Goal: Task Accomplishment & Management: Manage account settings

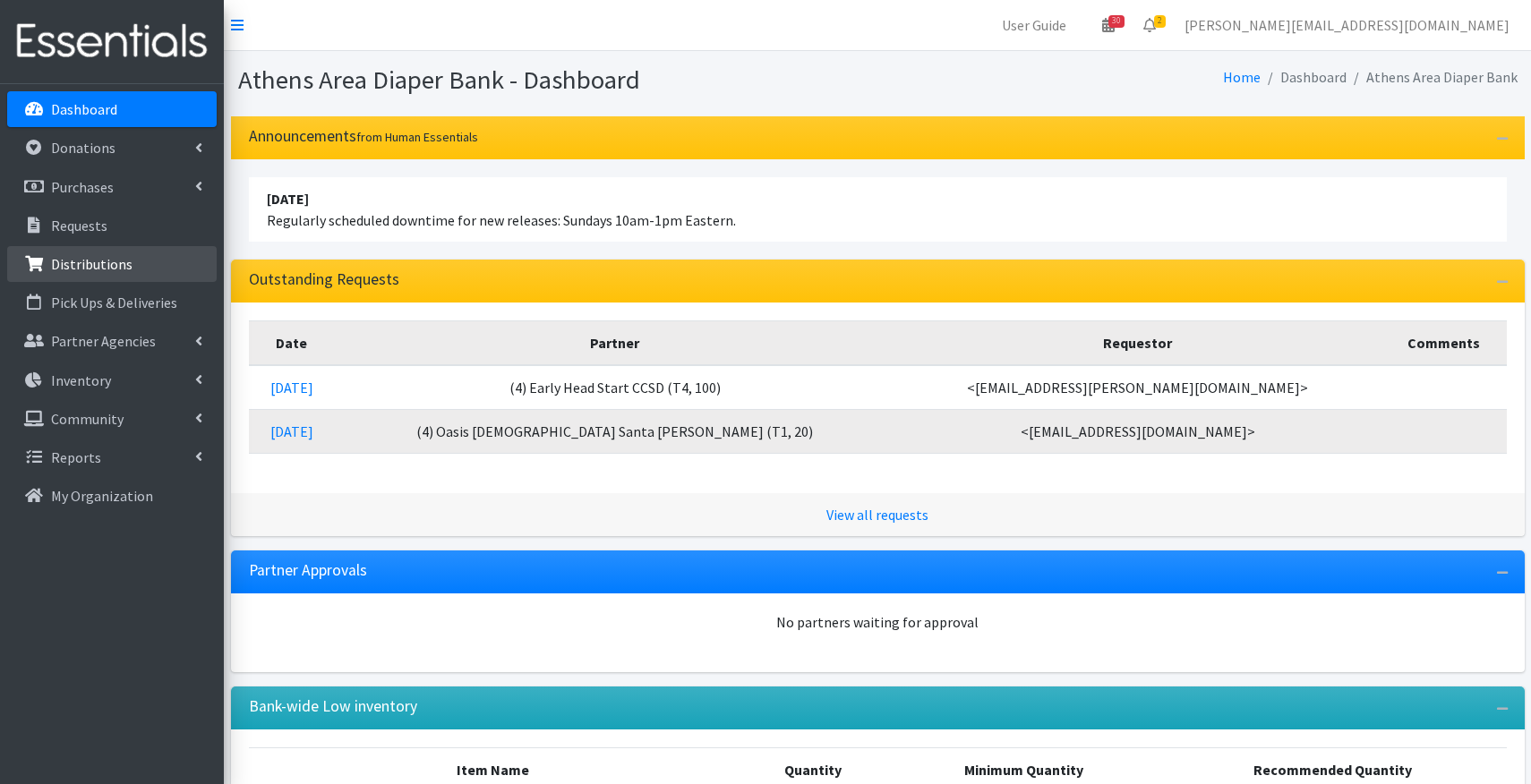
click at [114, 261] on p "Distributions" at bounding box center [91, 264] width 81 height 18
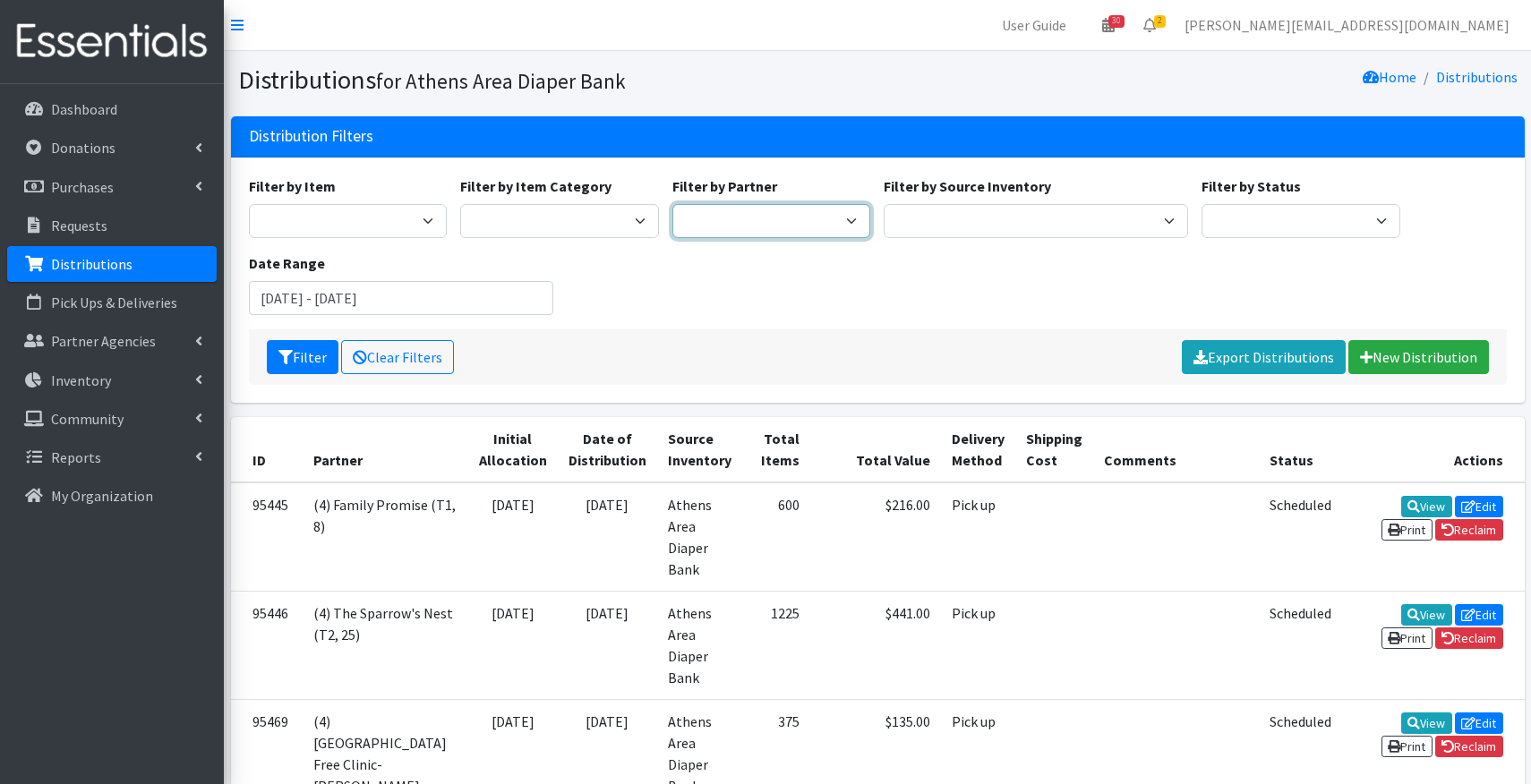
select select "3136"
click at [307, 358] on button "Filter" at bounding box center [302, 358] width 72 height 34
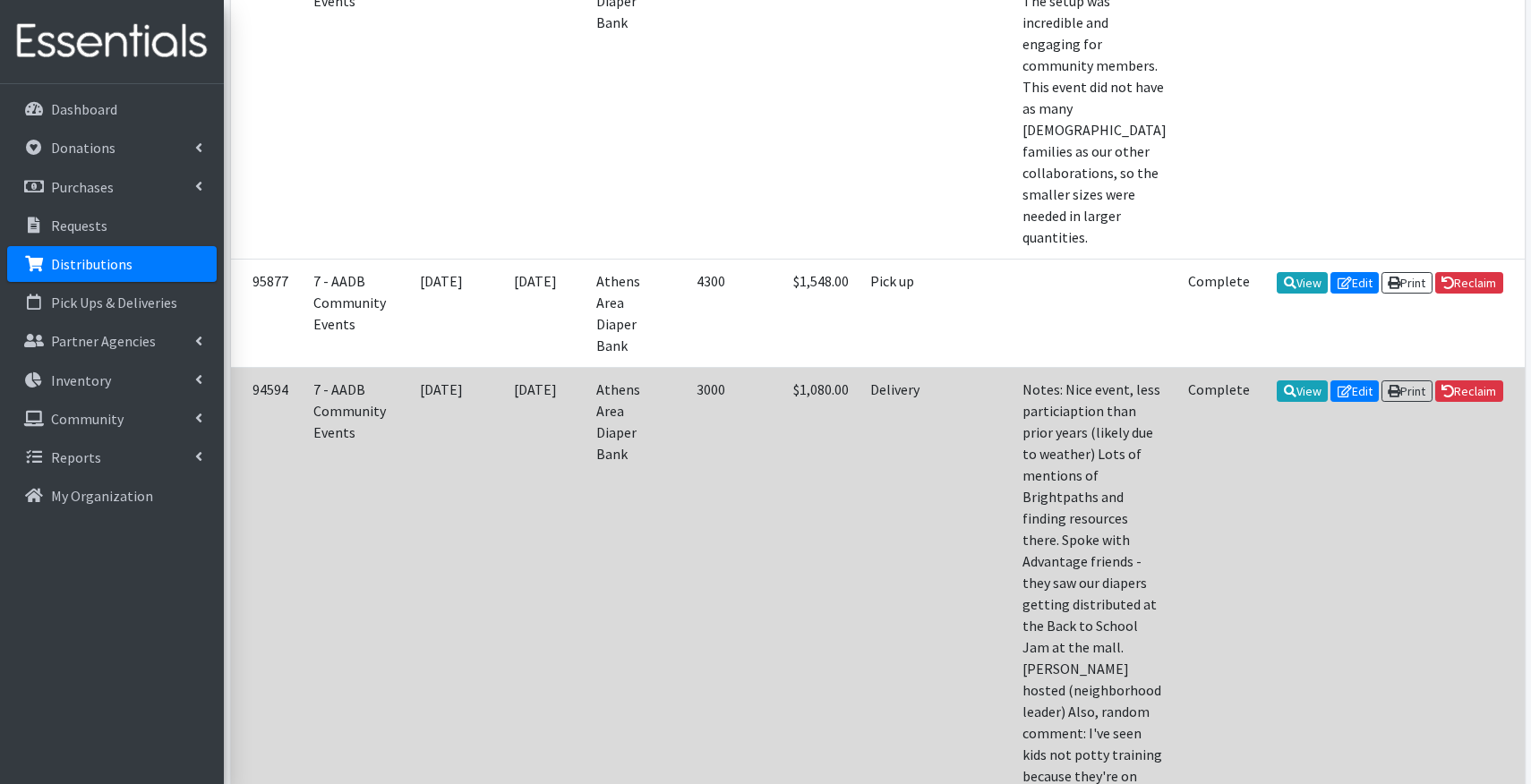
scroll to position [719, 0]
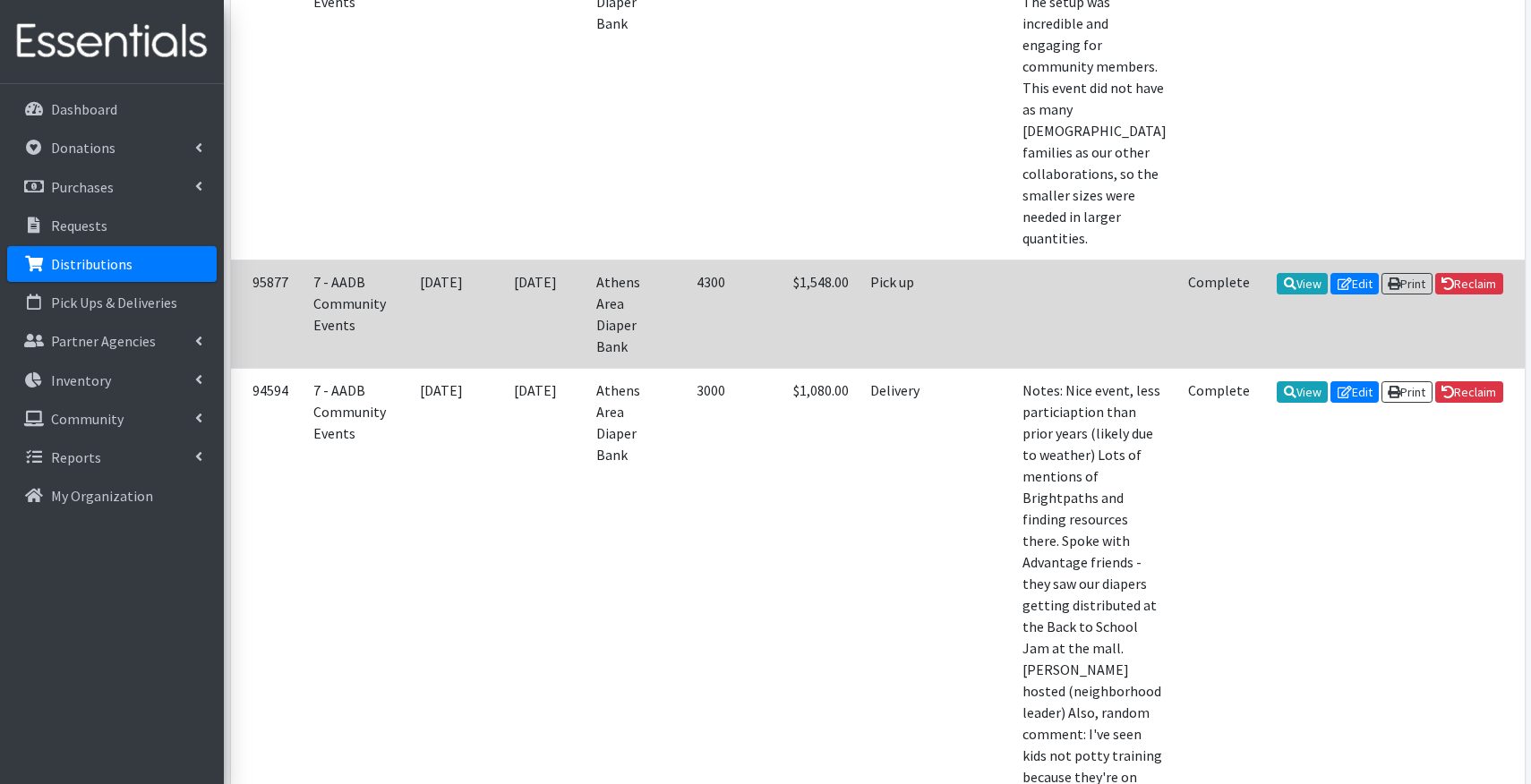
click at [933, 368] on td at bounding box center [972, 314] width 78 height 109
click at [1284, 290] on icon at bounding box center [1290, 284] width 13 height 13
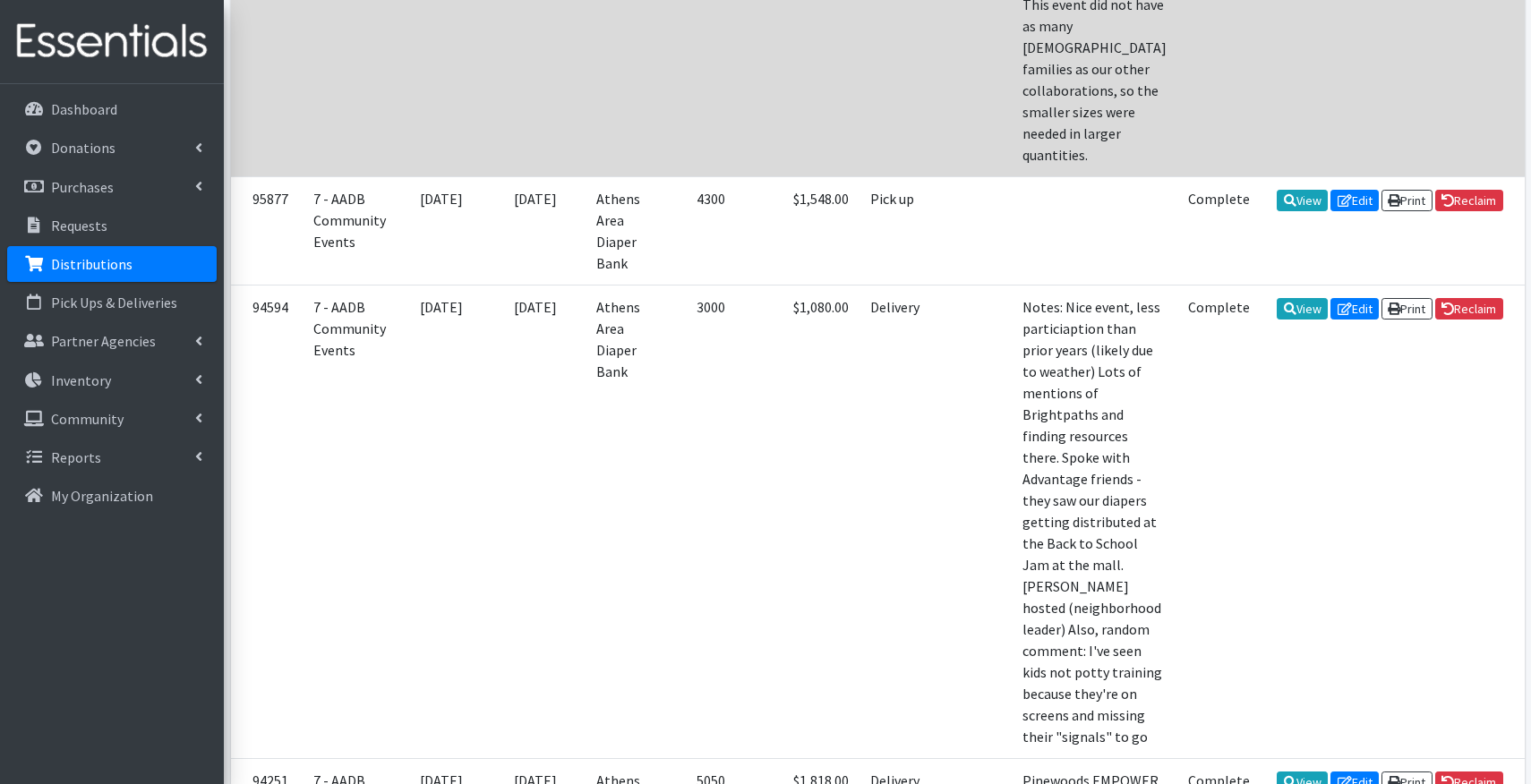
scroll to position [806, 0]
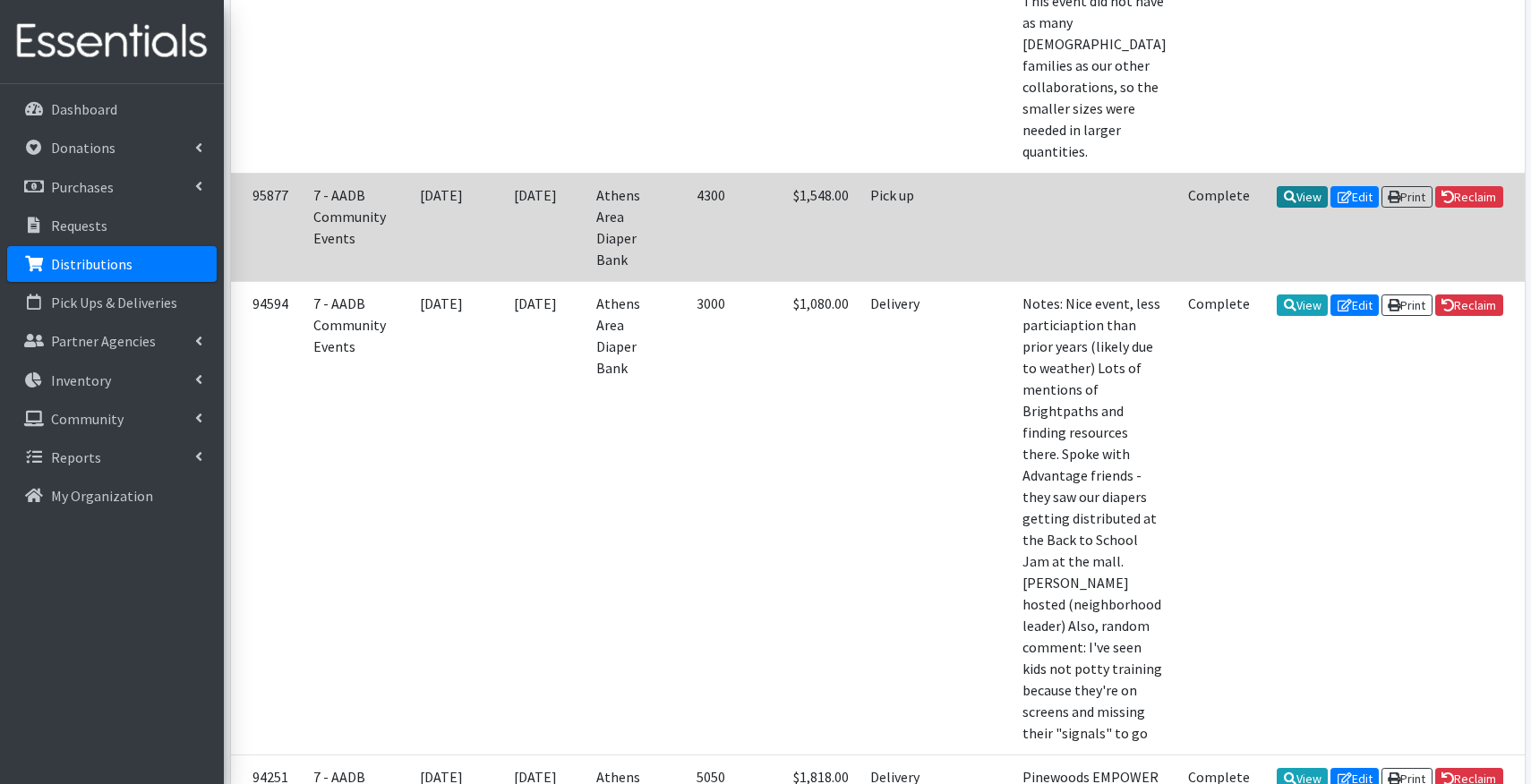
click at [1284, 203] on icon at bounding box center [1290, 197] width 13 height 13
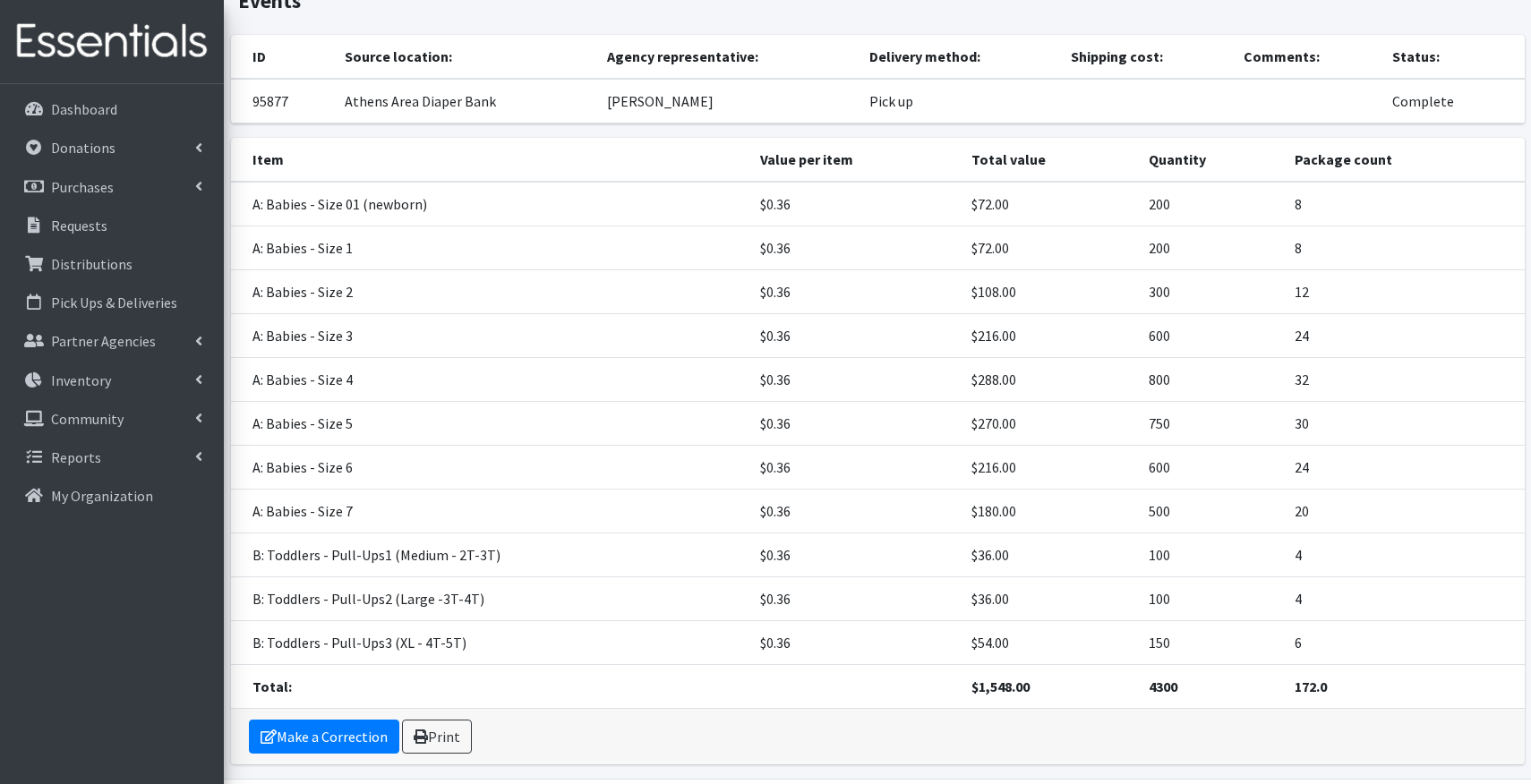
scroll to position [113, 0]
